Goal: Task Accomplishment & Management: Use online tool/utility

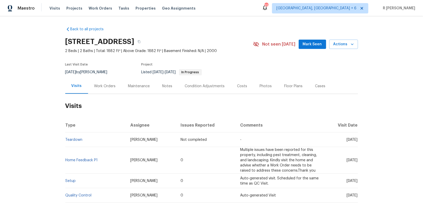
click at [106, 81] on div "Work Orders" at bounding box center [105, 85] width 34 height 15
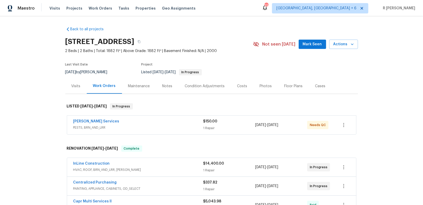
click at [106, 81] on div "Work Orders" at bounding box center [104, 85] width 35 height 15
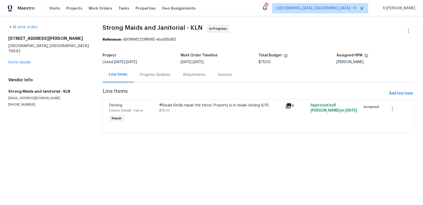
click at [160, 68] on div "Progress Updates" at bounding box center [155, 74] width 43 height 15
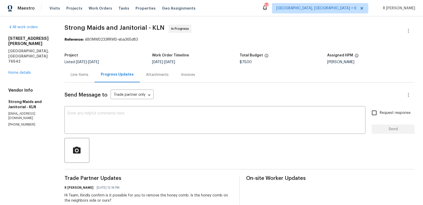
scroll to position [48, 0]
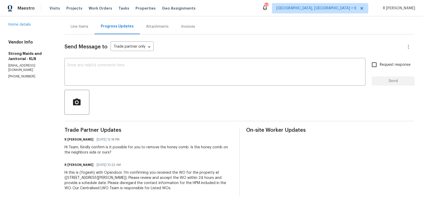
click at [273, 43] on div "Send Message to Trade partner only Trade partner only ​" at bounding box center [232, 47] width 337 height 12
click at [21, 74] on p "[PHONE_NUMBER]" at bounding box center [30, 76] width 44 height 4
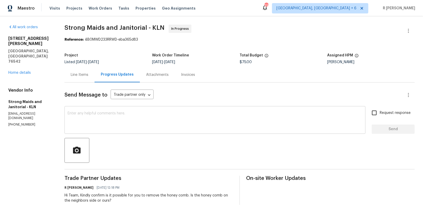
click at [161, 110] on div "x ​" at bounding box center [214, 120] width 301 height 26
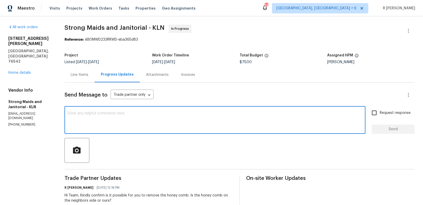
drag, startPoint x: 241, startPoint y: 90, endPoint x: 241, endPoint y: 139, distance: 48.9
click at [241, 139] on div "Send Message to Trade partner only Trade partner only ​ x ​ Request response Se…" at bounding box center [239, 164] width 350 height 162
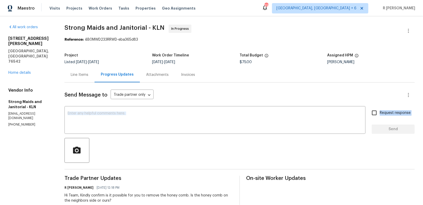
click at [11, 59] on div "407 Viola Dr Killeen, TX 76542 Home details" at bounding box center [30, 55] width 44 height 39
click at [15, 54] on div "407 Viola Dr Killeen, TX 76542 Home details" at bounding box center [30, 55] width 44 height 39
click at [14, 71] on link "Home details" at bounding box center [19, 73] width 23 height 4
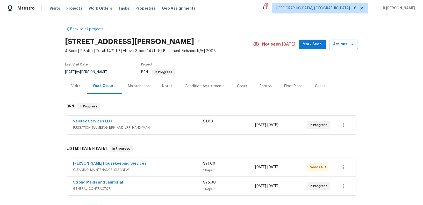
scroll to position [0, 0]
drag, startPoint x: 132, startPoint y: 181, endPoint x: 70, endPoint y: 178, distance: 62.2
click at [70, 178] on div "Strong Maids and Janitorial GENERAL_CONTRACTOR $75.00 1 Repair 8/13/2025 - 8/15…" at bounding box center [211, 185] width 289 height 19
copy link "Strong Maids and Janitorial"
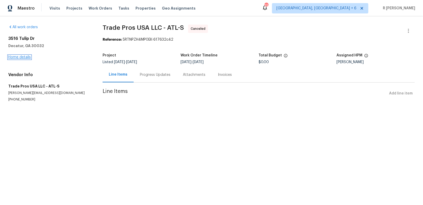
click at [18, 58] on link "Home details" at bounding box center [19, 57] width 23 height 4
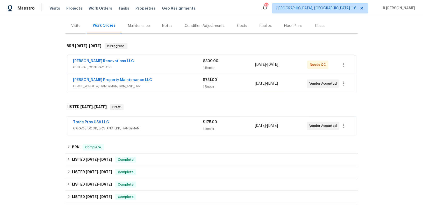
scroll to position [73, 0]
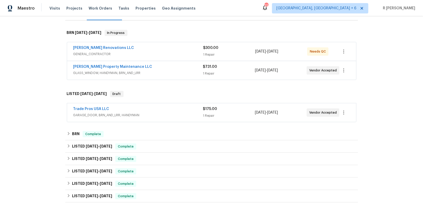
click at [177, 70] on span "GLASS_WINDOW, HANDYMAN, BRN_AND_LRR" at bounding box center [138, 72] width 130 height 5
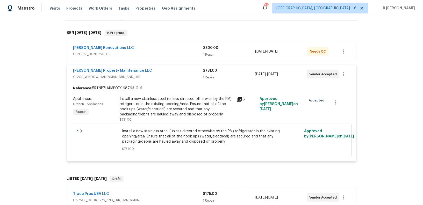
click at [168, 53] on span "GENERAL_CONTRACTOR" at bounding box center [138, 53] width 130 height 5
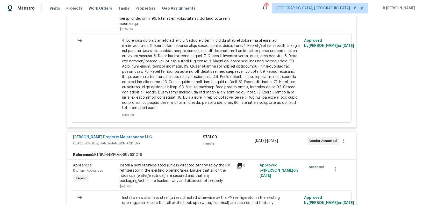
scroll to position [311, 0]
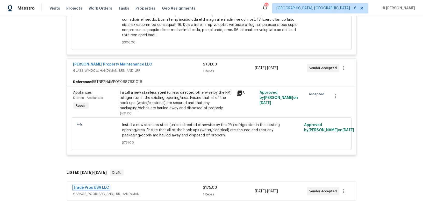
click at [100, 186] on link "Trade Pros USA LLC" at bounding box center [91, 188] width 36 height 4
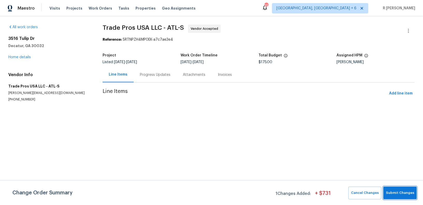
click at [397, 193] on span "Submit Changes" at bounding box center [400, 193] width 28 height 6
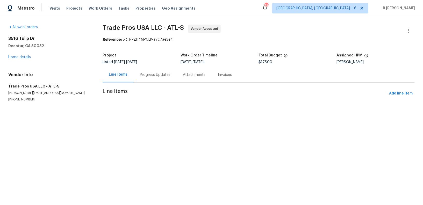
click at [160, 77] on div "Progress Updates" at bounding box center [155, 74] width 43 height 15
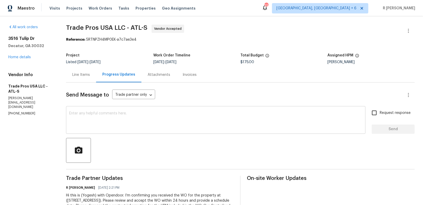
scroll to position [23, 0]
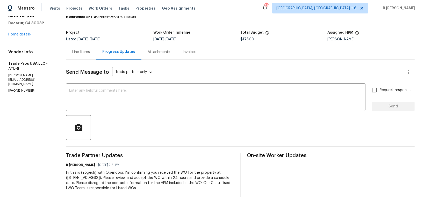
drag, startPoint x: 127, startPoint y: 133, endPoint x: 127, endPoint y: 165, distance: 32.3
click at [127, 154] on div "Send Message to Trade partner only Trade partner only ​ x ​ Request response Se…" at bounding box center [240, 128] width 348 height 137
click at [80, 54] on div "Line Items" at bounding box center [81, 51] width 18 height 5
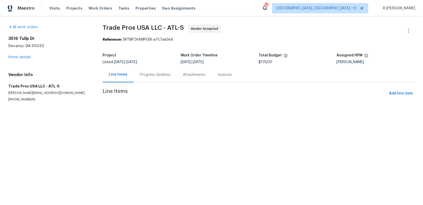
click at [26, 55] on div "3516 Tulip Dr Decatur, GA 30032 Home details" at bounding box center [49, 48] width 82 height 24
click at [24, 58] on link "Home details" at bounding box center [19, 57] width 23 height 4
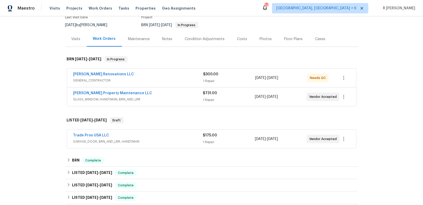
scroll to position [52, 0]
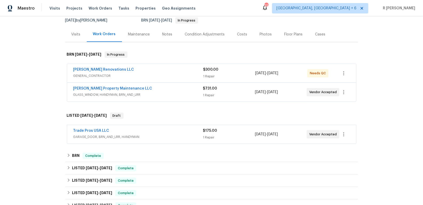
click at [91, 127] on div "Trade Pros USA LLC GARAGE_DOOR, BRN_AND_LRR, HANDYMAN $175.00 1 Repair 8/15/202…" at bounding box center [211, 134] width 289 height 19
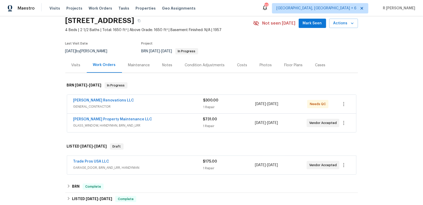
scroll to position [40, 0]
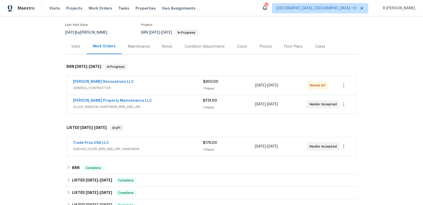
click at [171, 143] on div "Trade Pros USA LLC" at bounding box center [138, 143] width 130 height 6
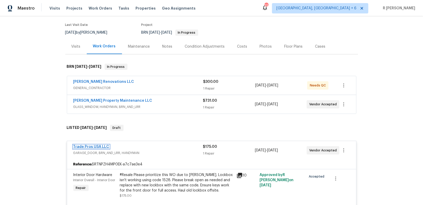
click at [92, 145] on link "Trade Pros USA LLC" at bounding box center [91, 147] width 36 height 4
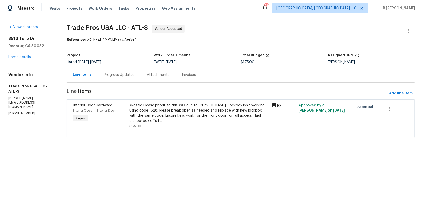
click at [274, 108] on icon at bounding box center [273, 105] width 5 height 5
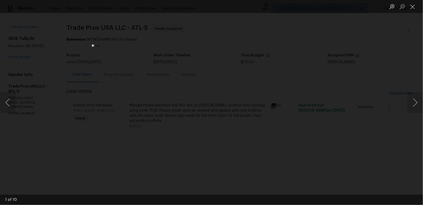
click at [410, 118] on div "Lightbox" at bounding box center [211, 102] width 423 height 205
